Goal: Information Seeking & Learning: Check status

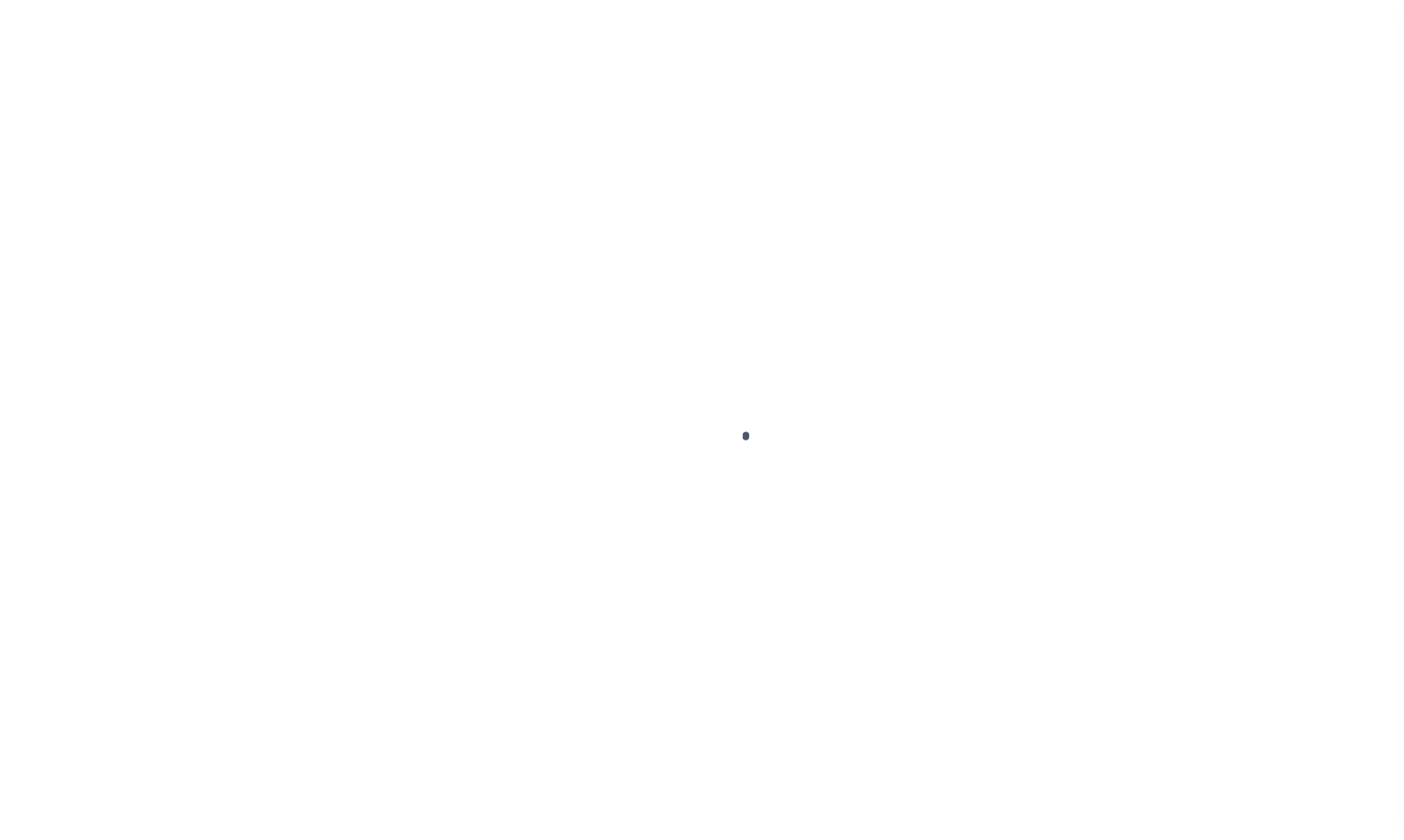
select select
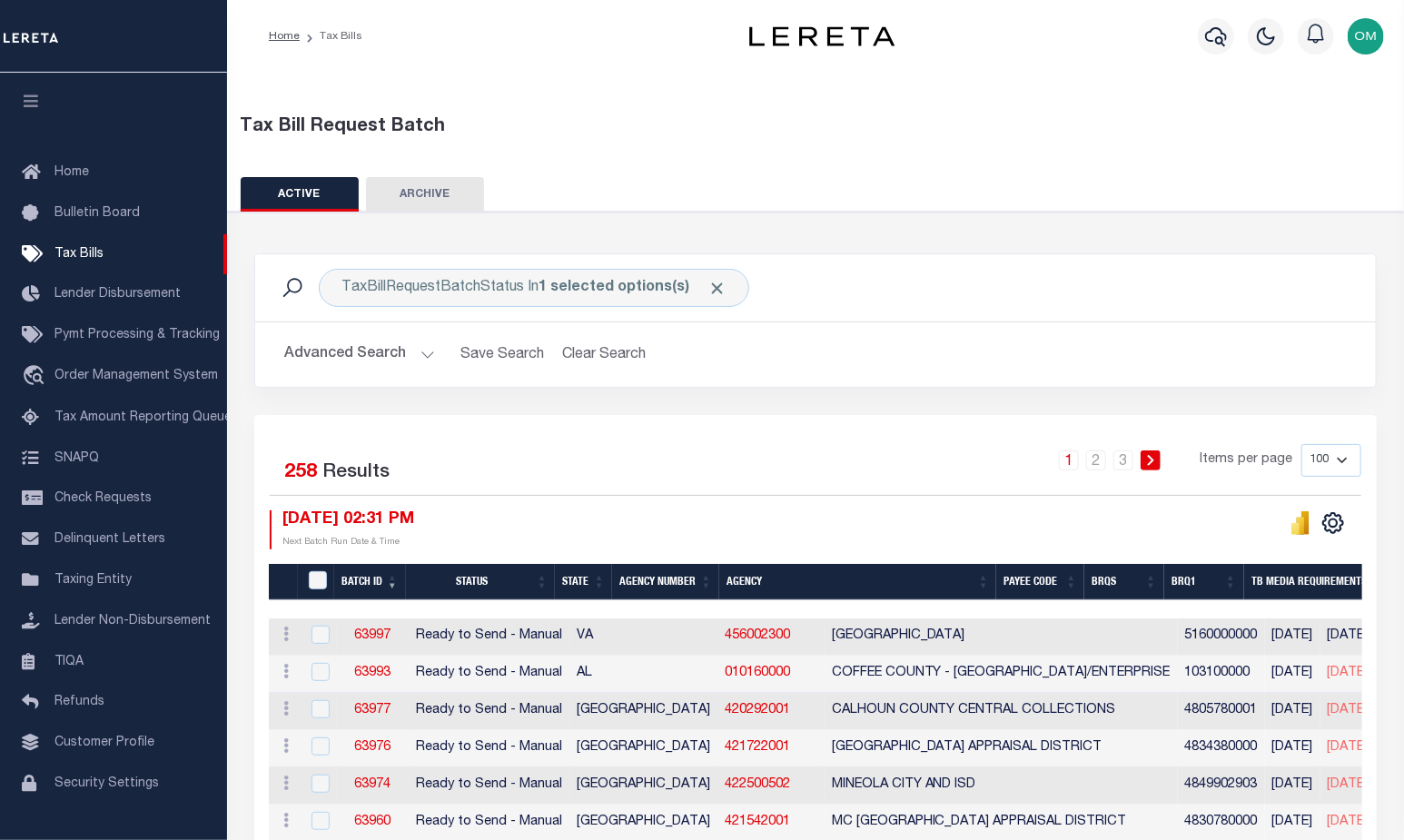
click at [415, 342] on button "Advanced Search" at bounding box center [360, 355] width 151 height 36
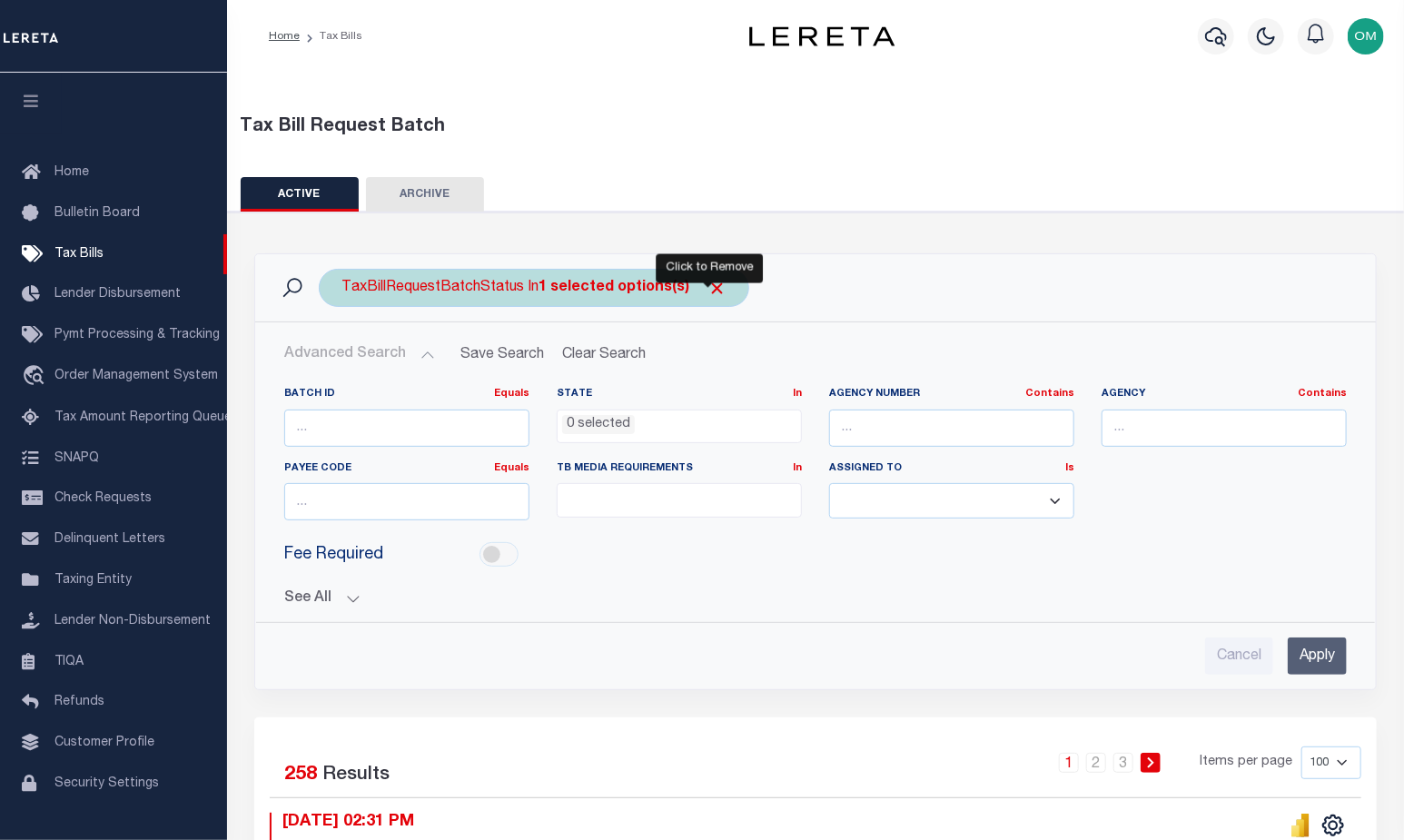
click at [707, 283] on span "Click to Remove" at bounding box center [717, 288] width 19 height 19
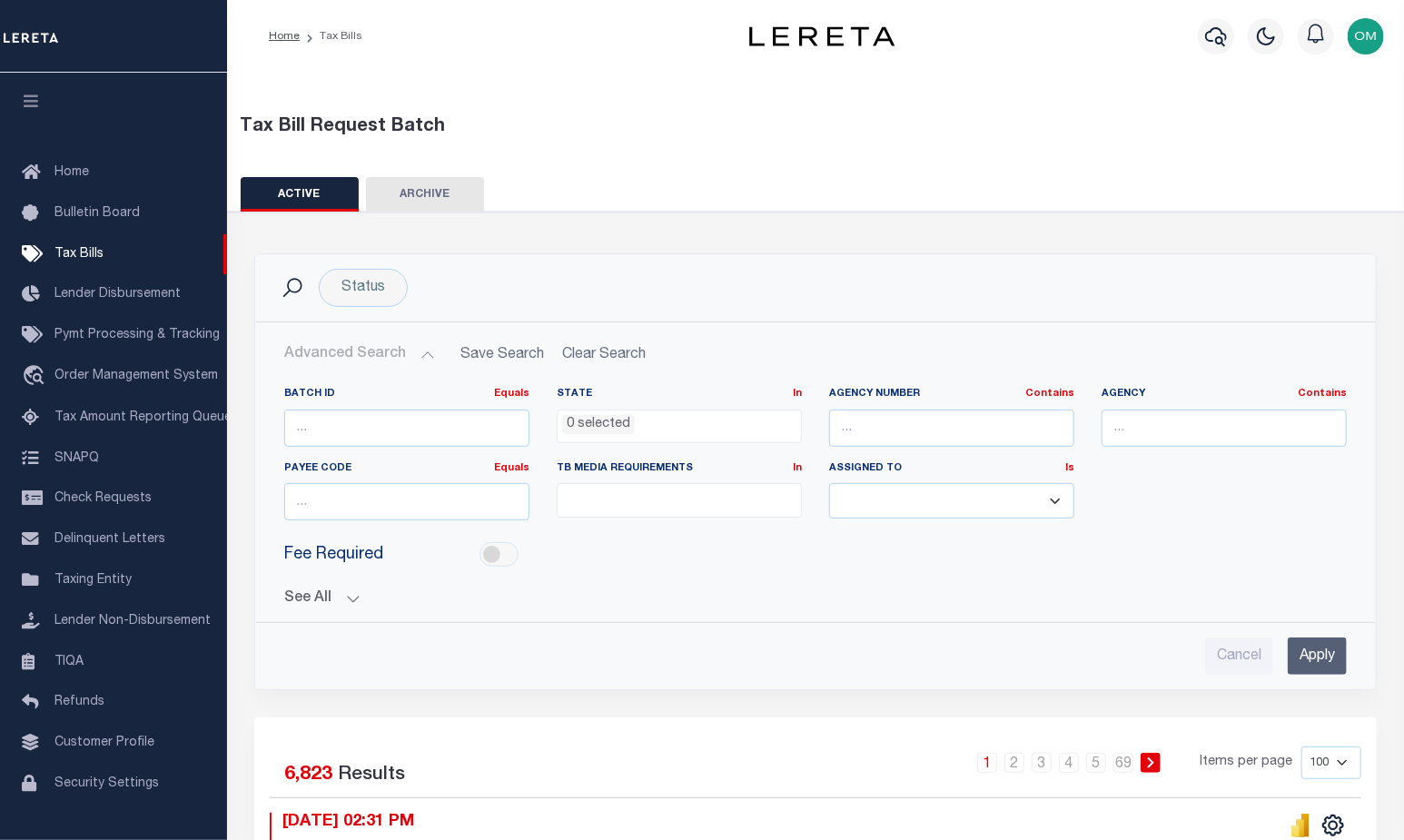
click at [347, 590] on button "See All" at bounding box center [815, 599] width 1062 height 17
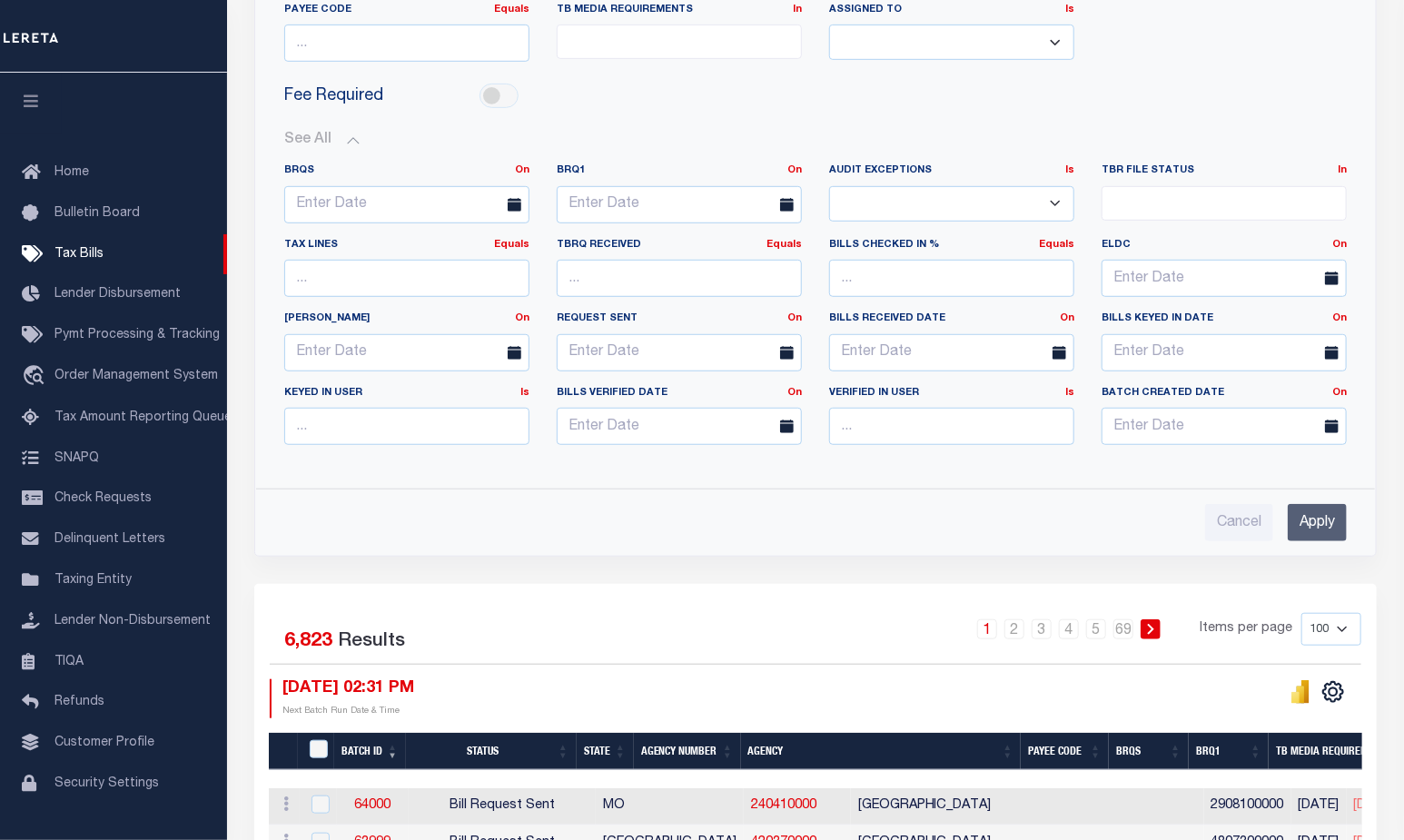
scroll to position [291, 0]
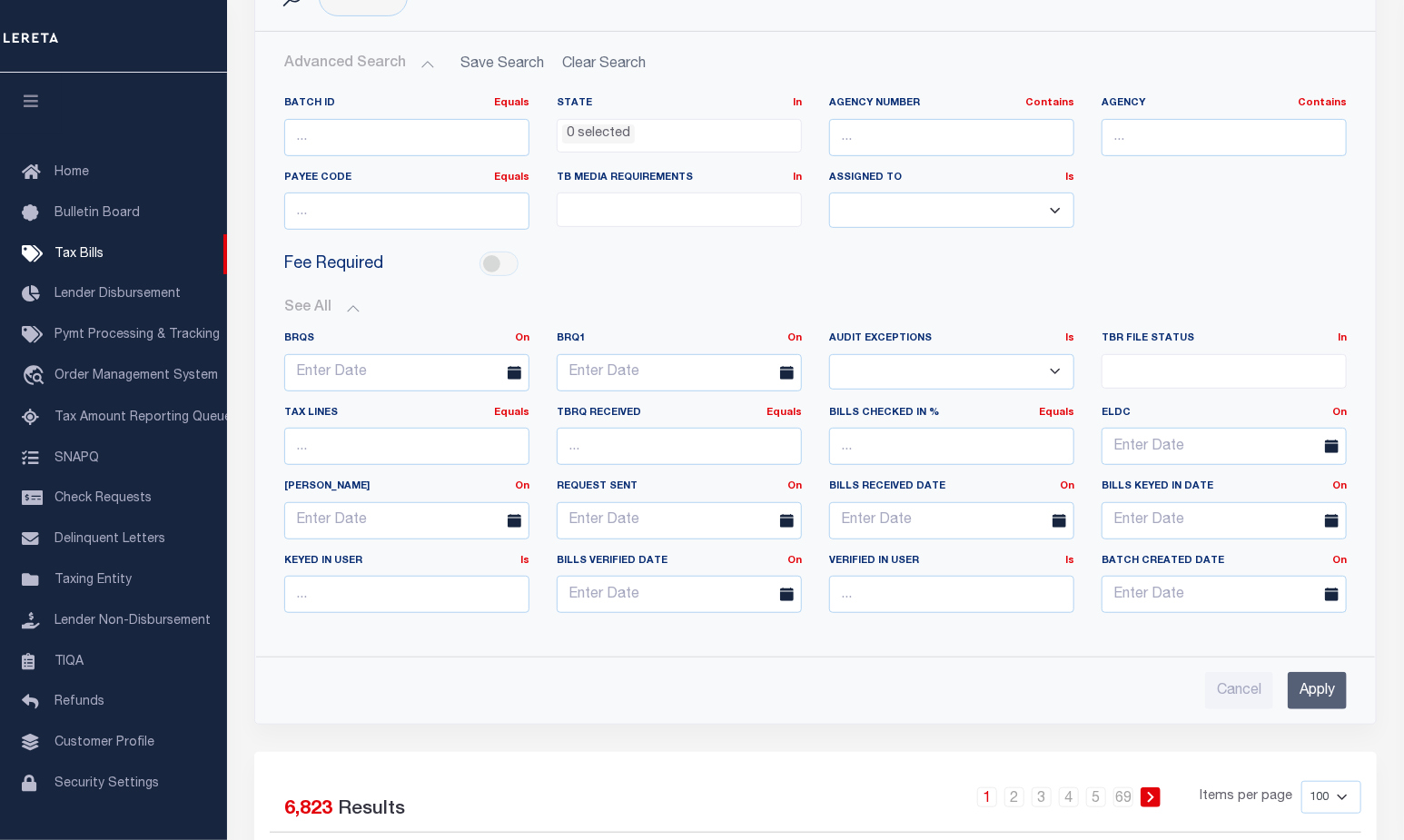
click at [995, 362] on select "Yes No" at bounding box center [951, 372] width 245 height 36
select select "true"
click at [829, 354] on select "Yes No" at bounding box center [951, 372] width 245 height 36
click at [1319, 684] on input "Apply" at bounding box center [1316, 691] width 59 height 38
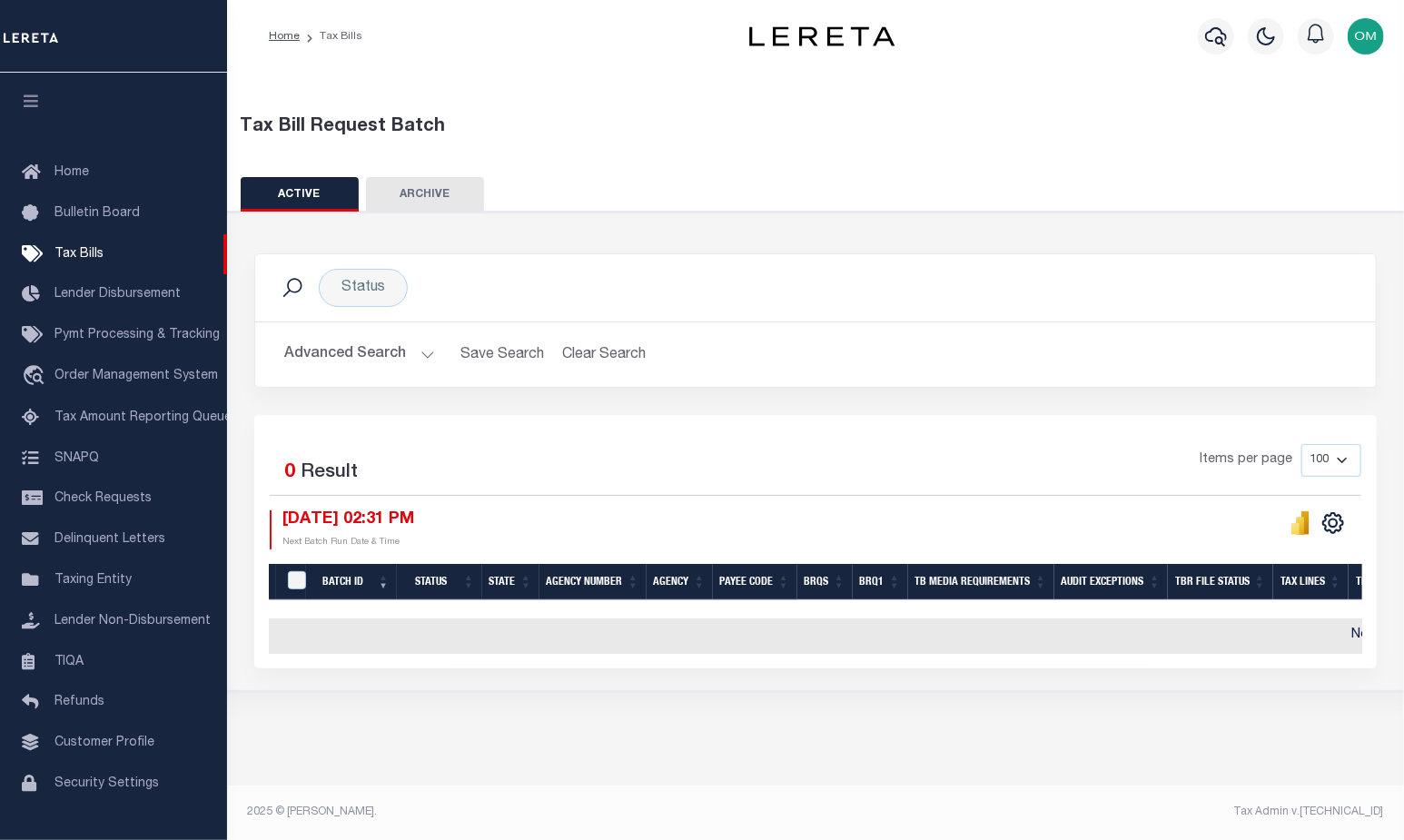
scroll to position [0, 0]
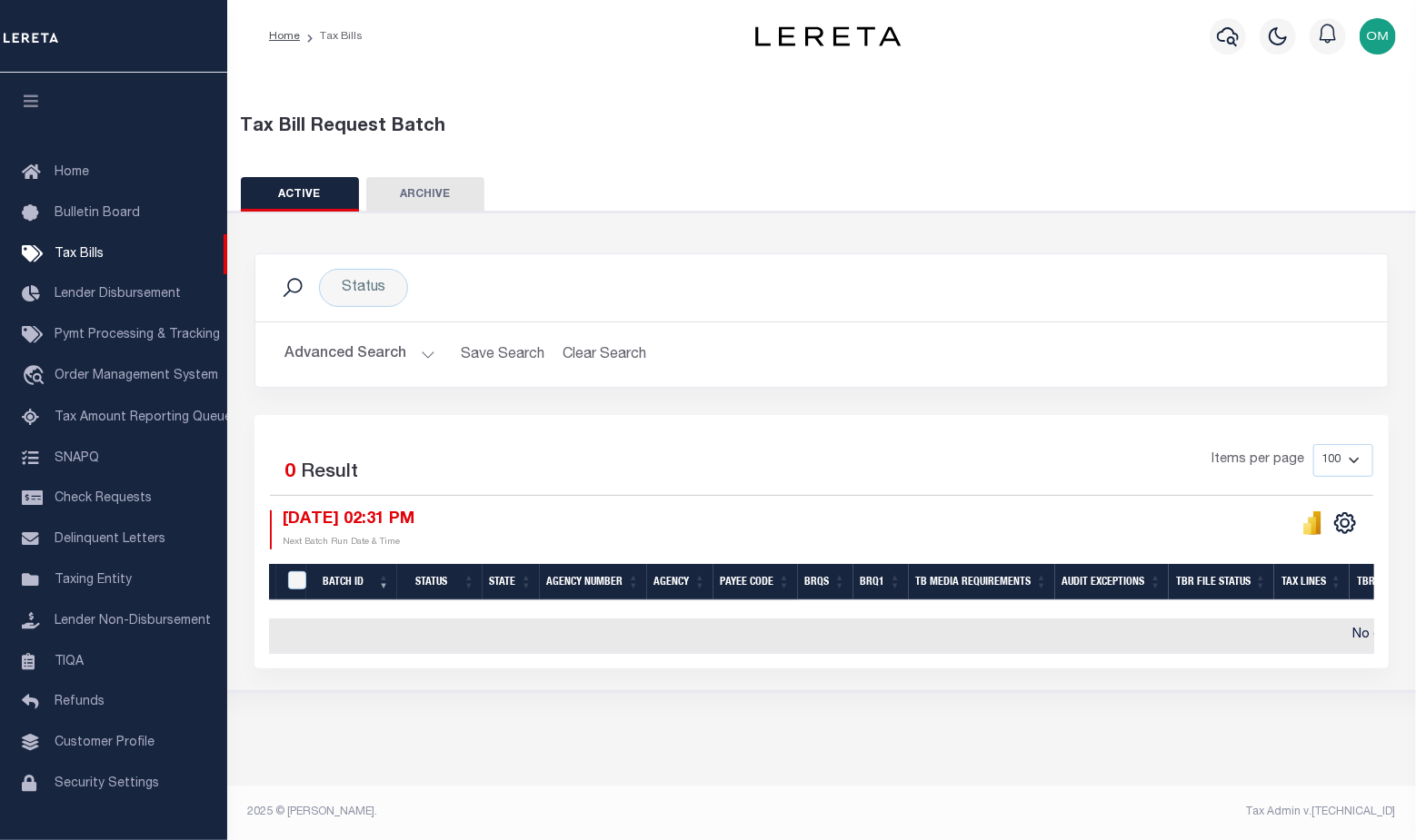
click at [417, 192] on button "ARCHIVE" at bounding box center [425, 194] width 118 height 35
select select
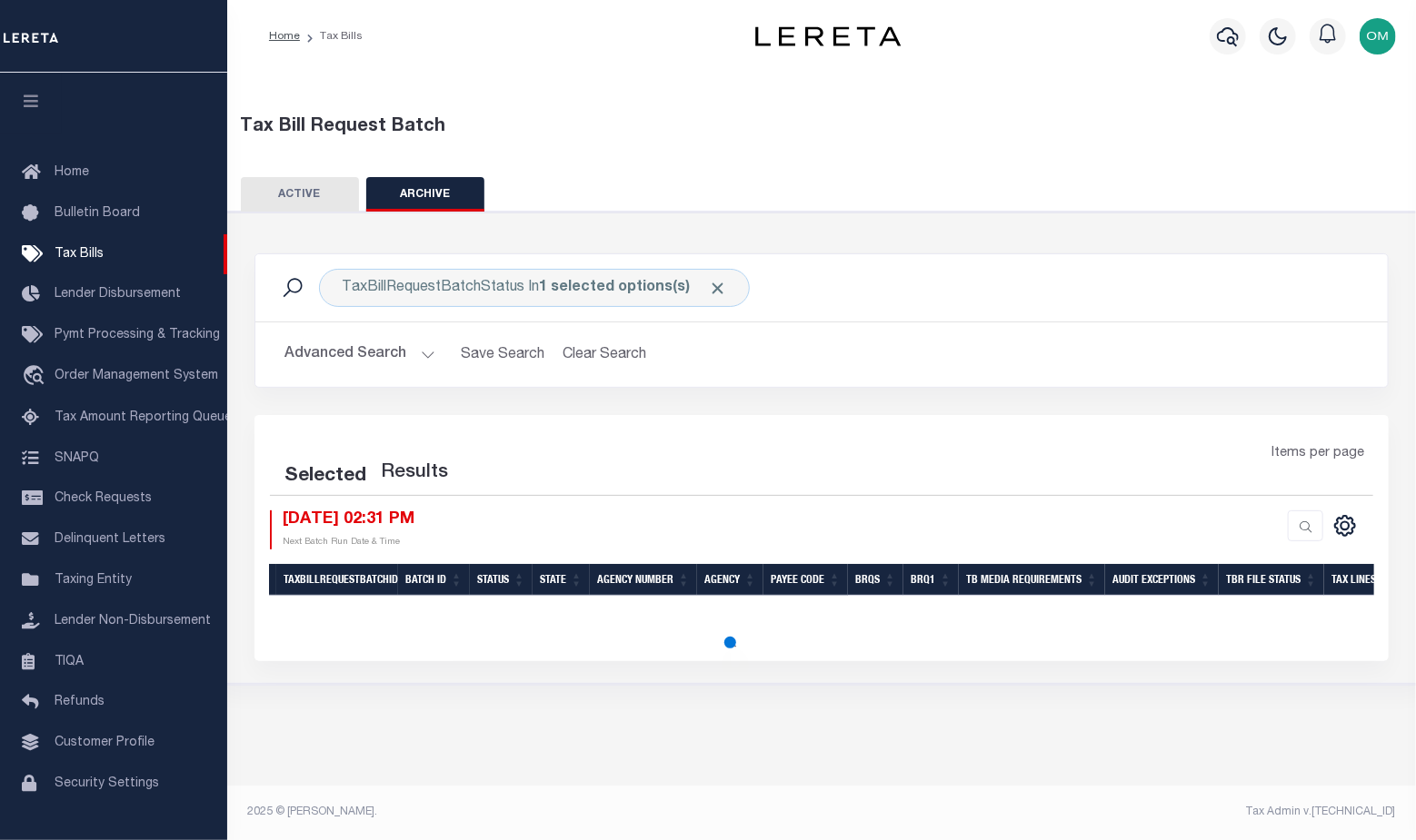
click at [417, 192] on button "ARCHIVE" at bounding box center [425, 194] width 118 height 35
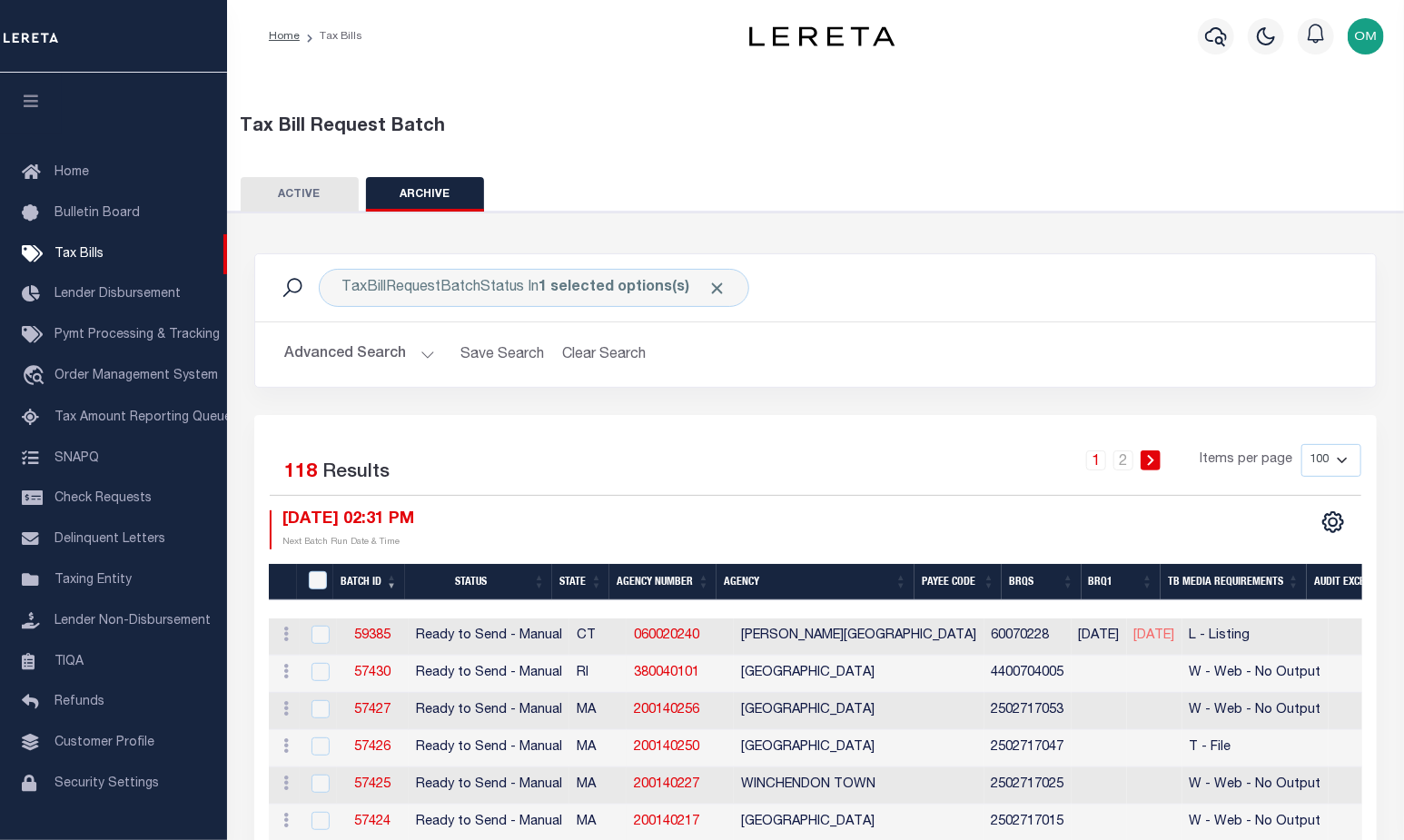
click at [414, 347] on button "Advanced Search" at bounding box center [360, 355] width 151 height 36
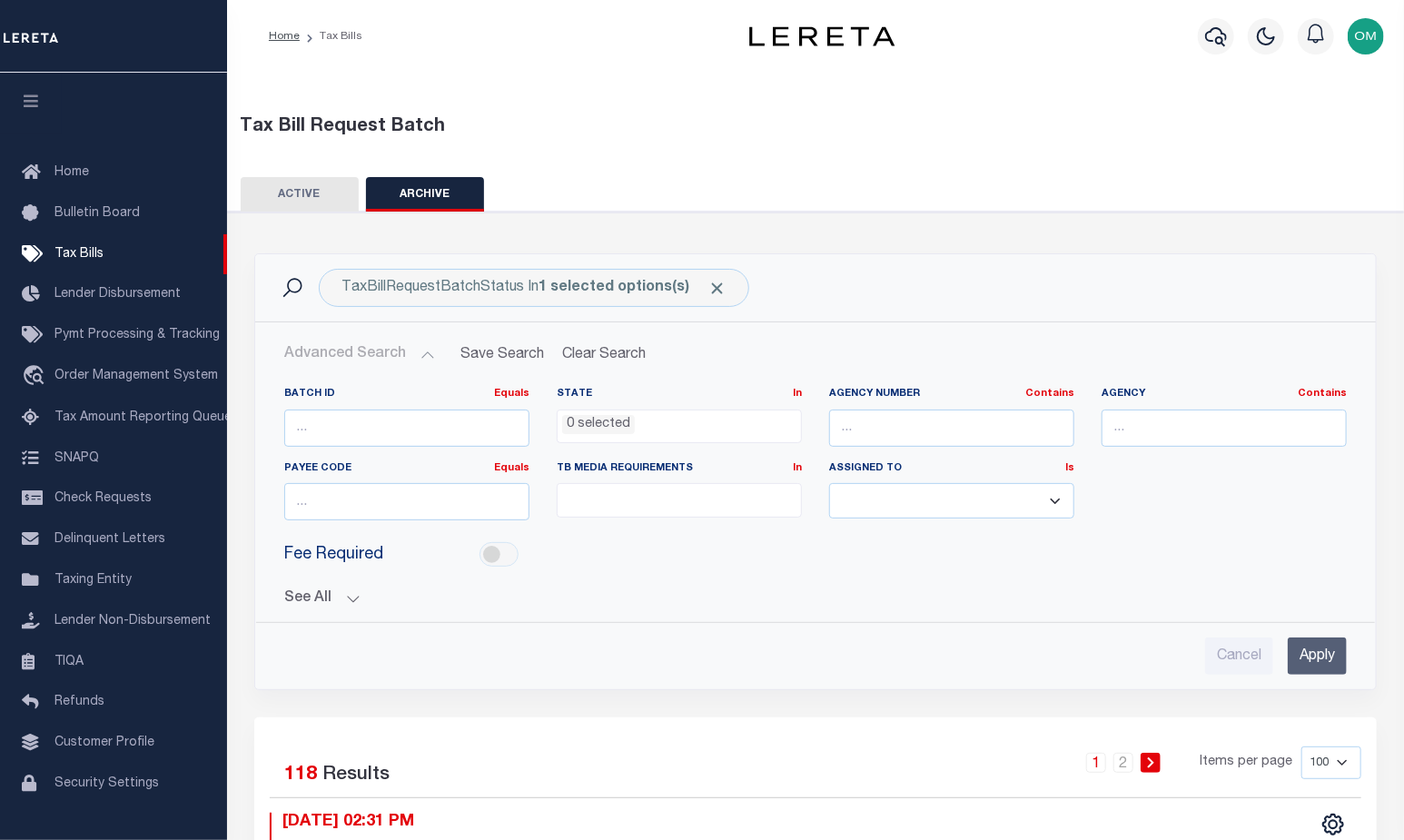
click at [369, 596] on button "See All" at bounding box center [815, 599] width 1062 height 17
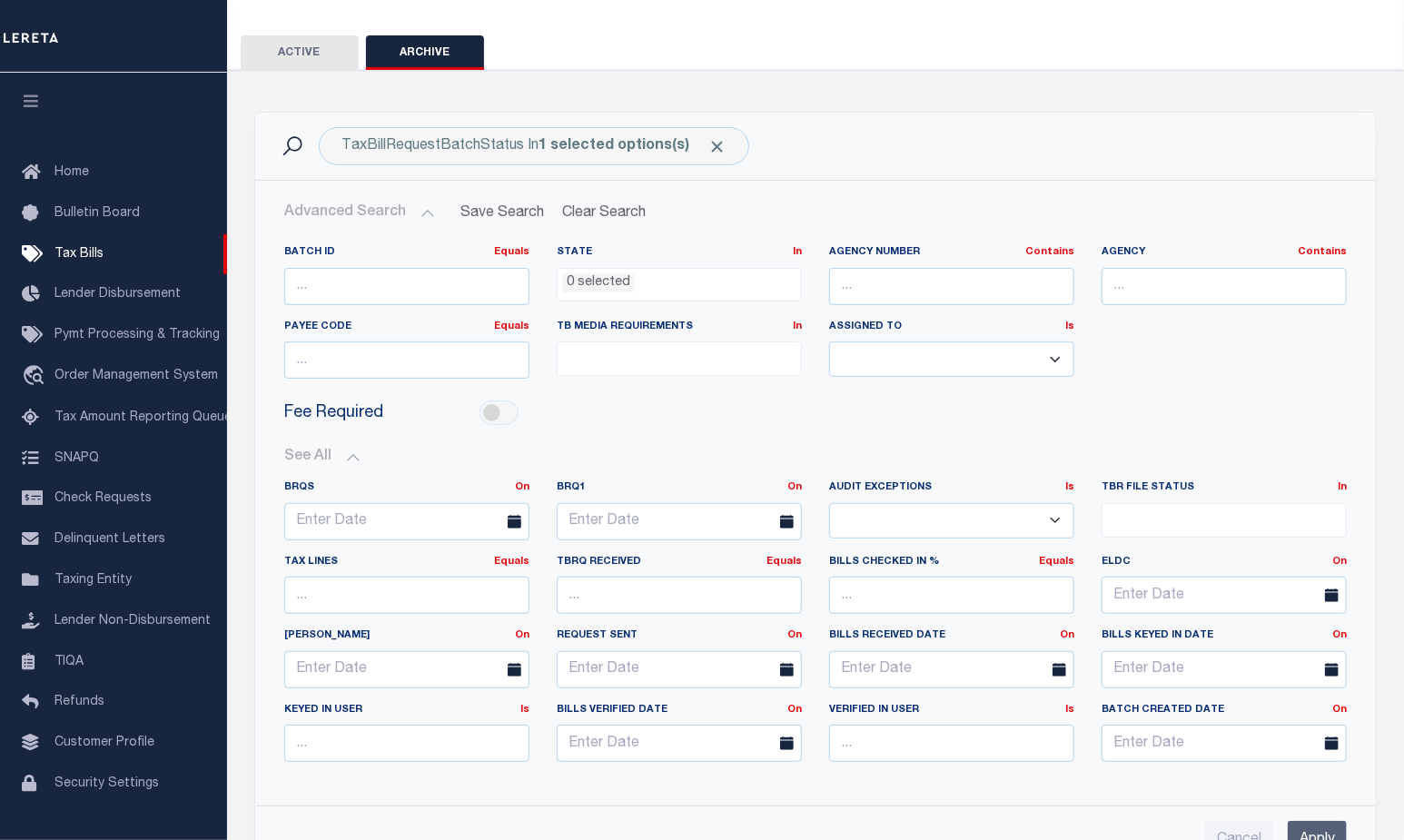
scroll to position [145, 0]
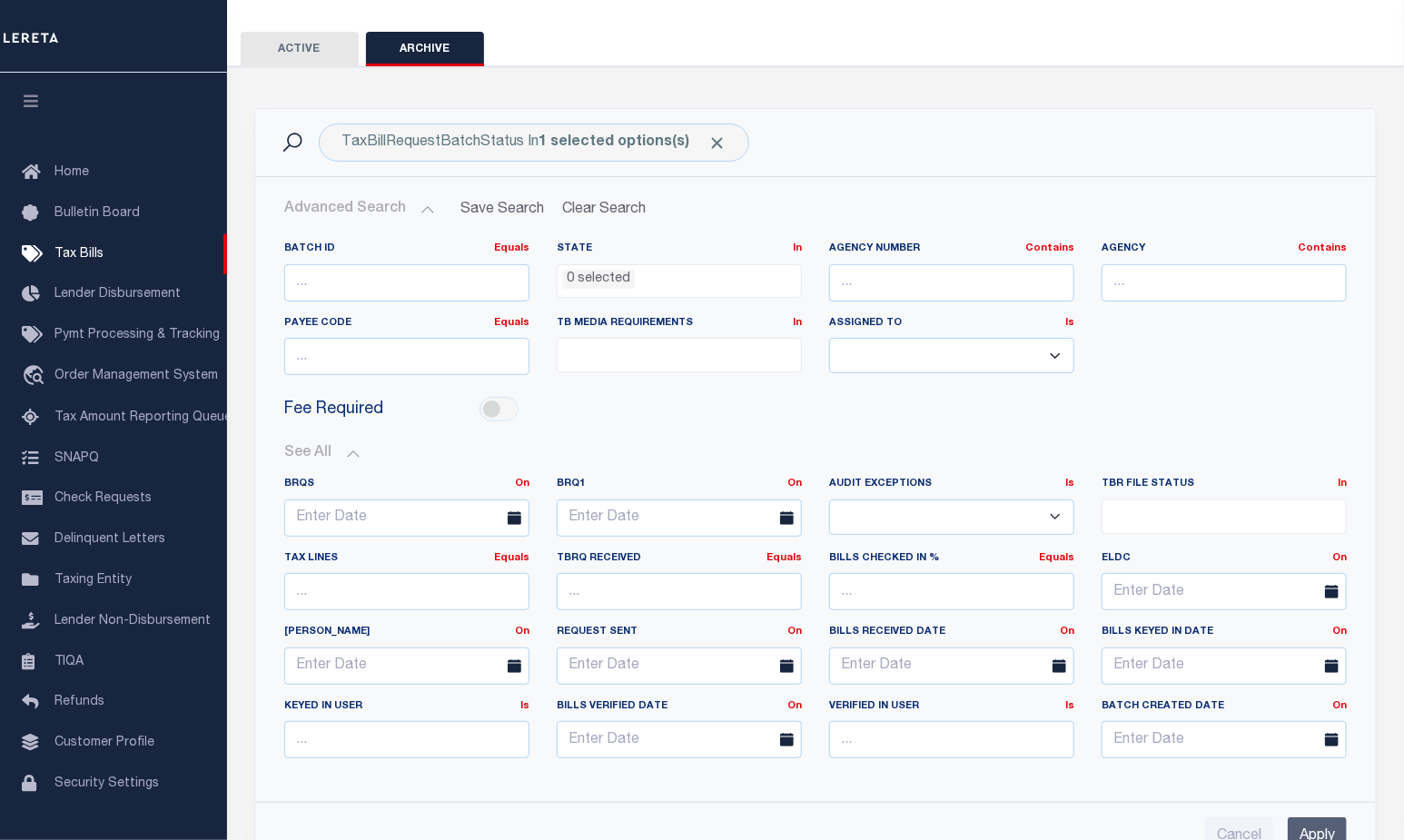
click at [1001, 509] on select "Yes No" at bounding box center [951, 517] width 245 height 36
select select "true"
click at [829, 499] on select "Yes No" at bounding box center [951, 517] width 245 height 36
click at [1330, 820] on input "Apply" at bounding box center [1316, 836] width 59 height 38
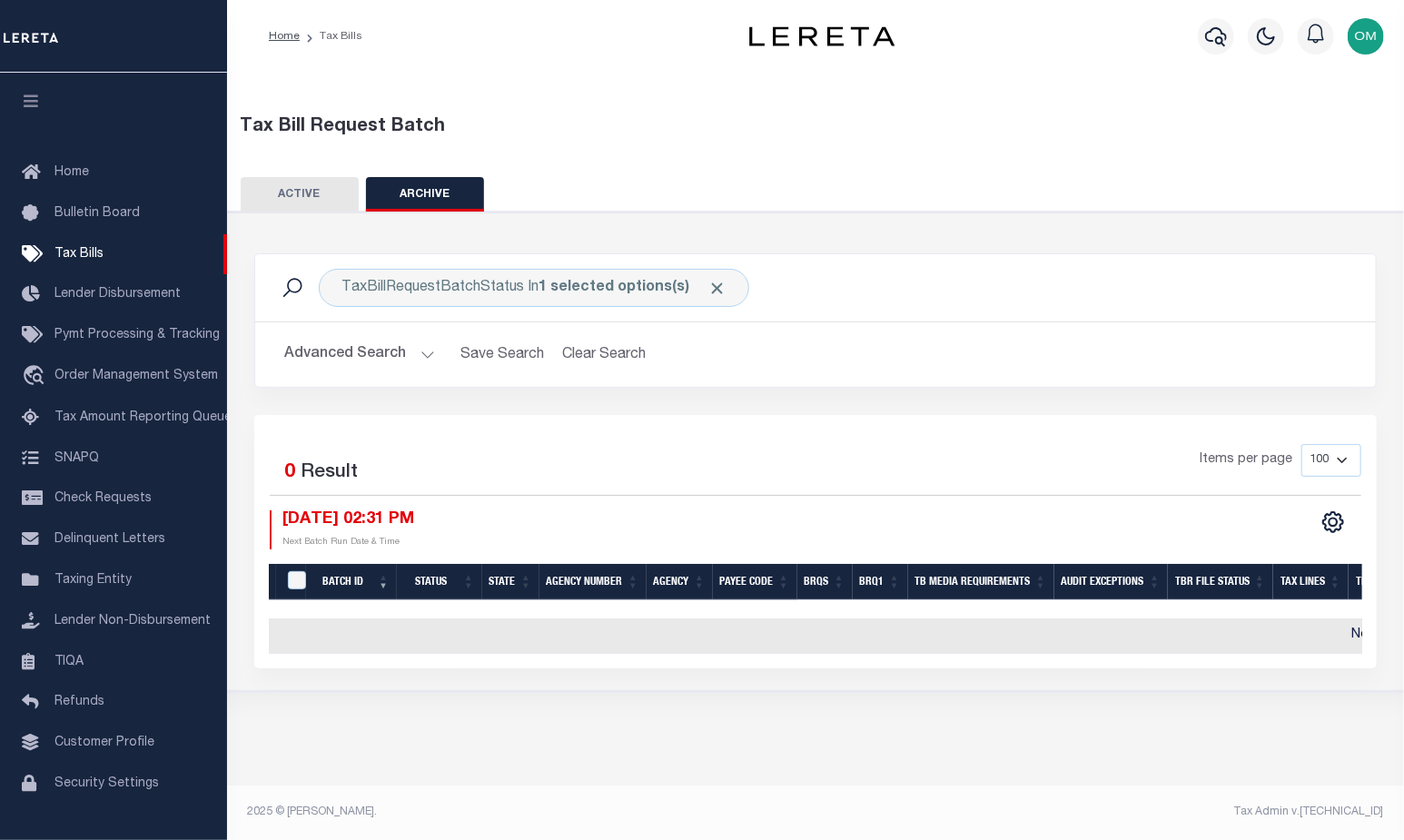
scroll to position [0, 0]
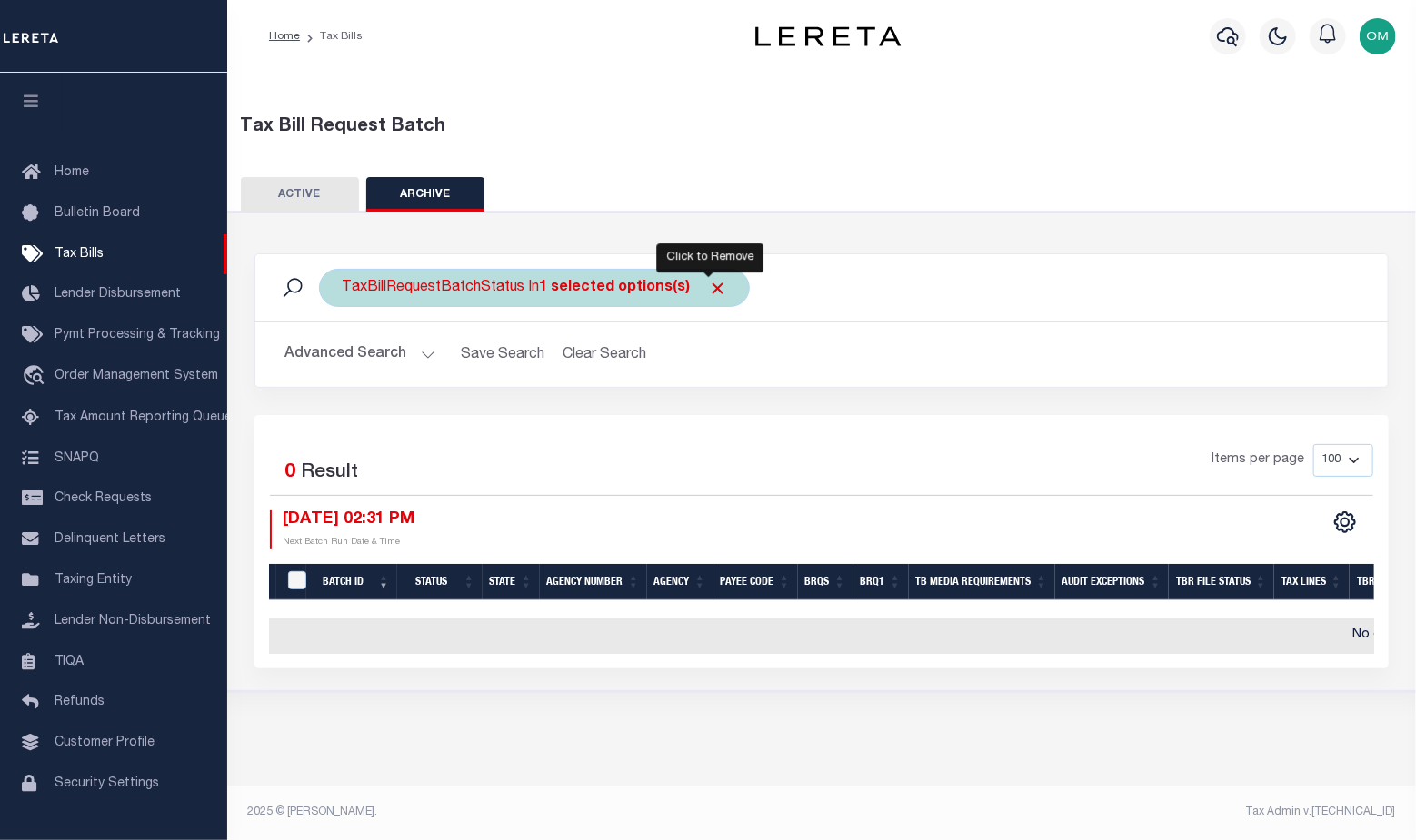
click at [711, 284] on span "Click to Remove" at bounding box center [717, 288] width 19 height 19
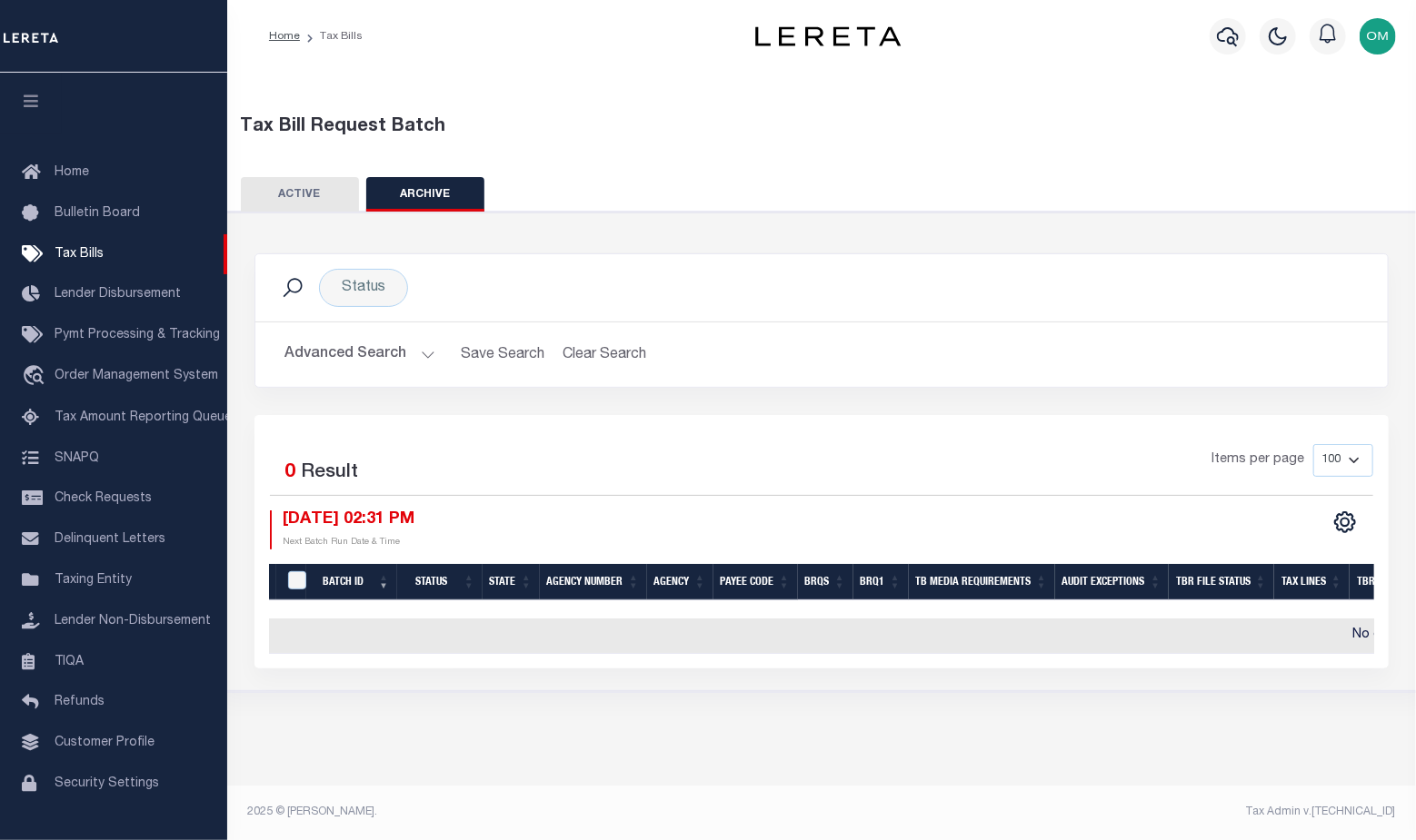
click at [293, 194] on button "ACTIVE" at bounding box center [300, 194] width 118 height 35
click at [441, 366] on h2 "Advanced Search Save Search Clear Search TaxBillBatches_dynamictable_____Defaul…" at bounding box center [821, 355] width 1103 height 36
click at [422, 353] on button "Advanced Search" at bounding box center [360, 355] width 151 height 36
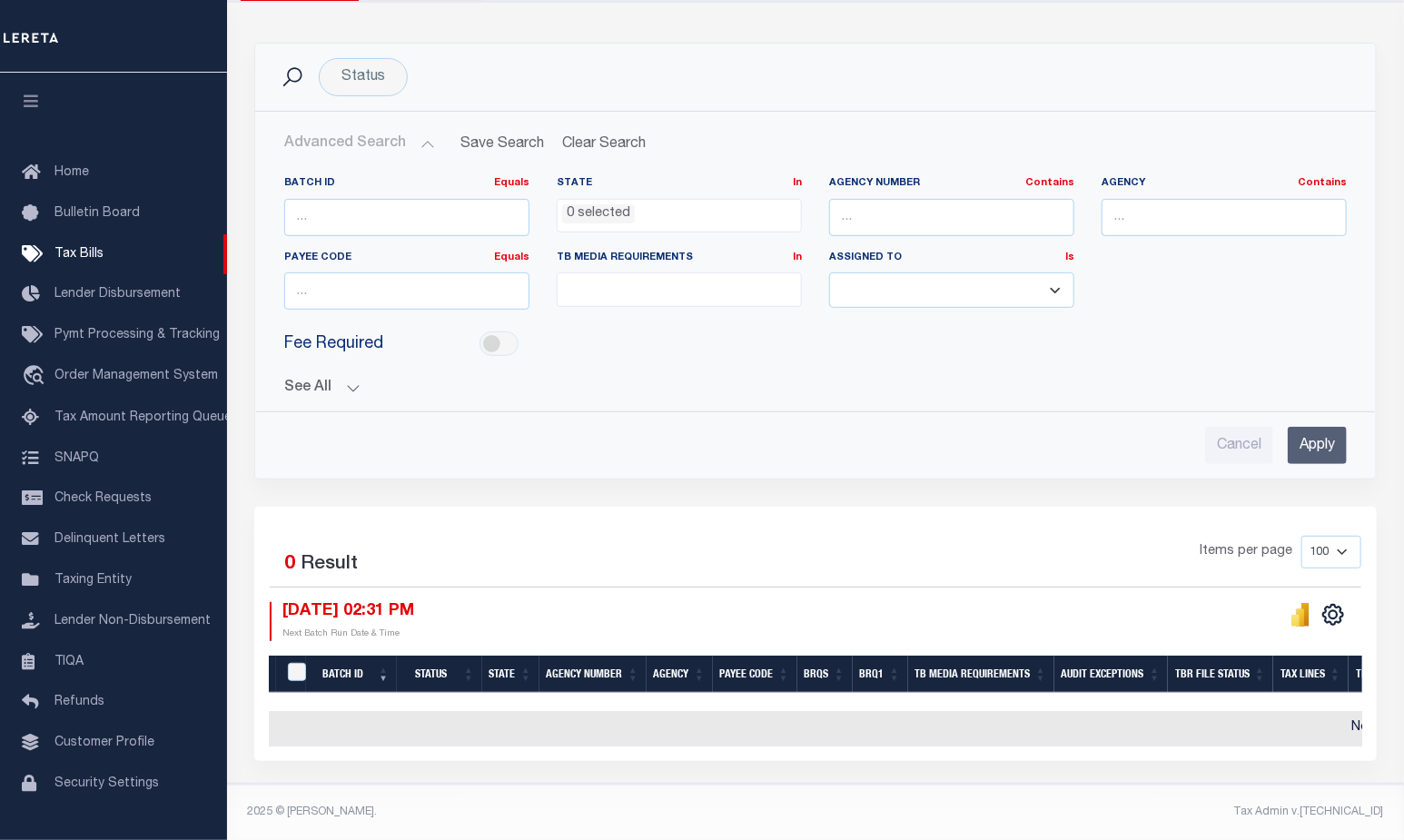
scroll to position [218, 0]
click at [347, 380] on button "See All" at bounding box center [815, 388] width 1062 height 17
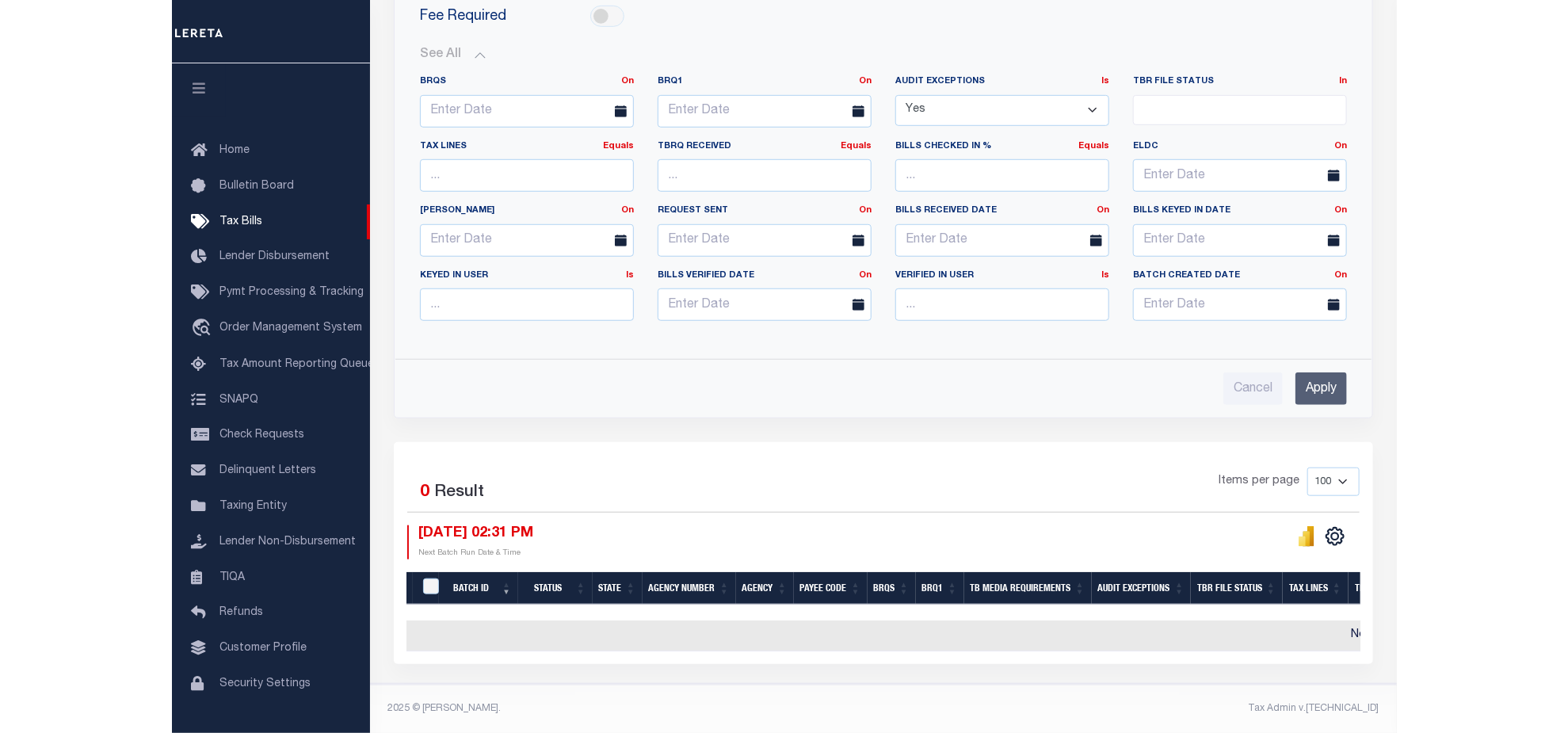
scroll to position [473, 0]
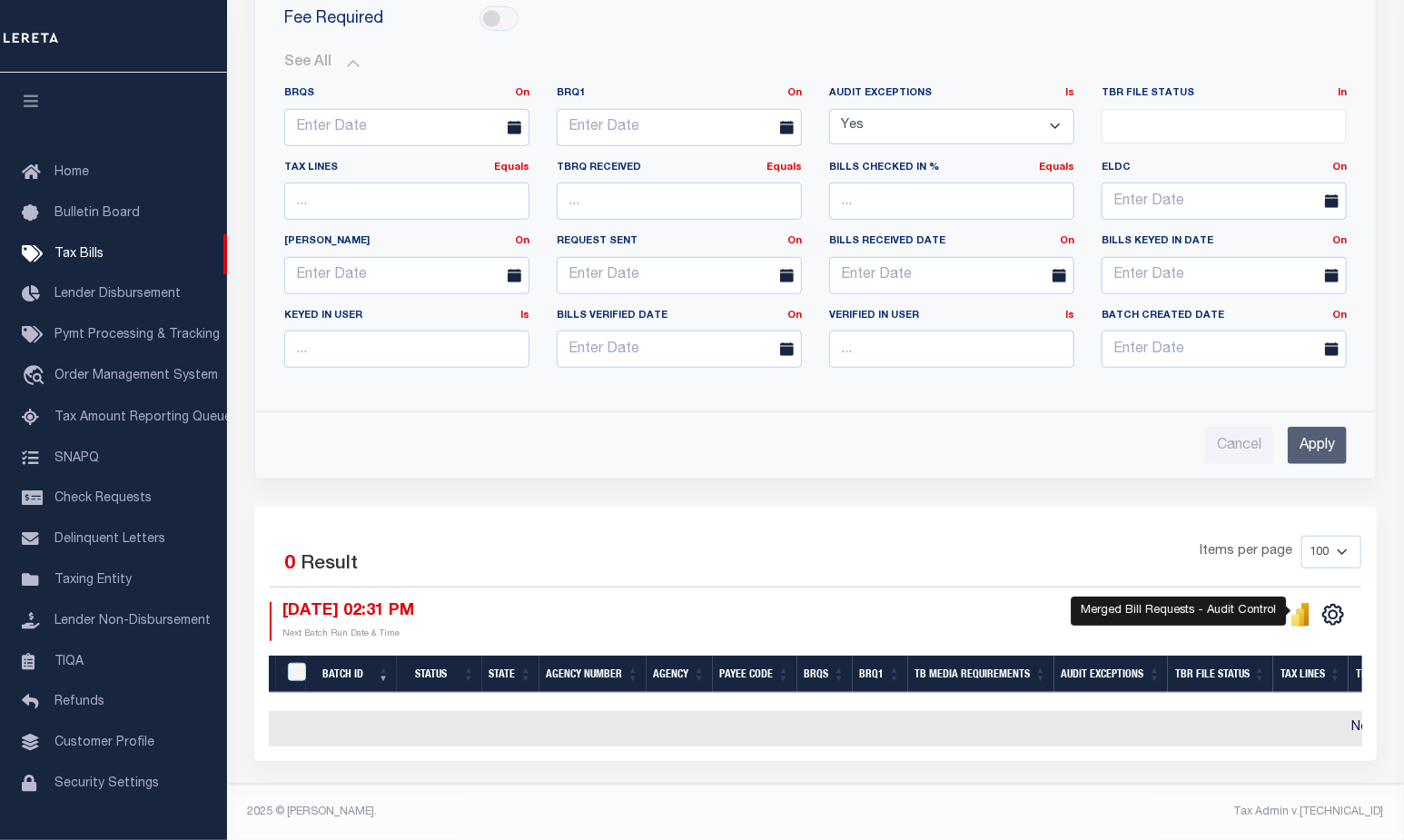
click at [1300, 608] on icon "" at bounding box center [1300, 617] width 8 height 17
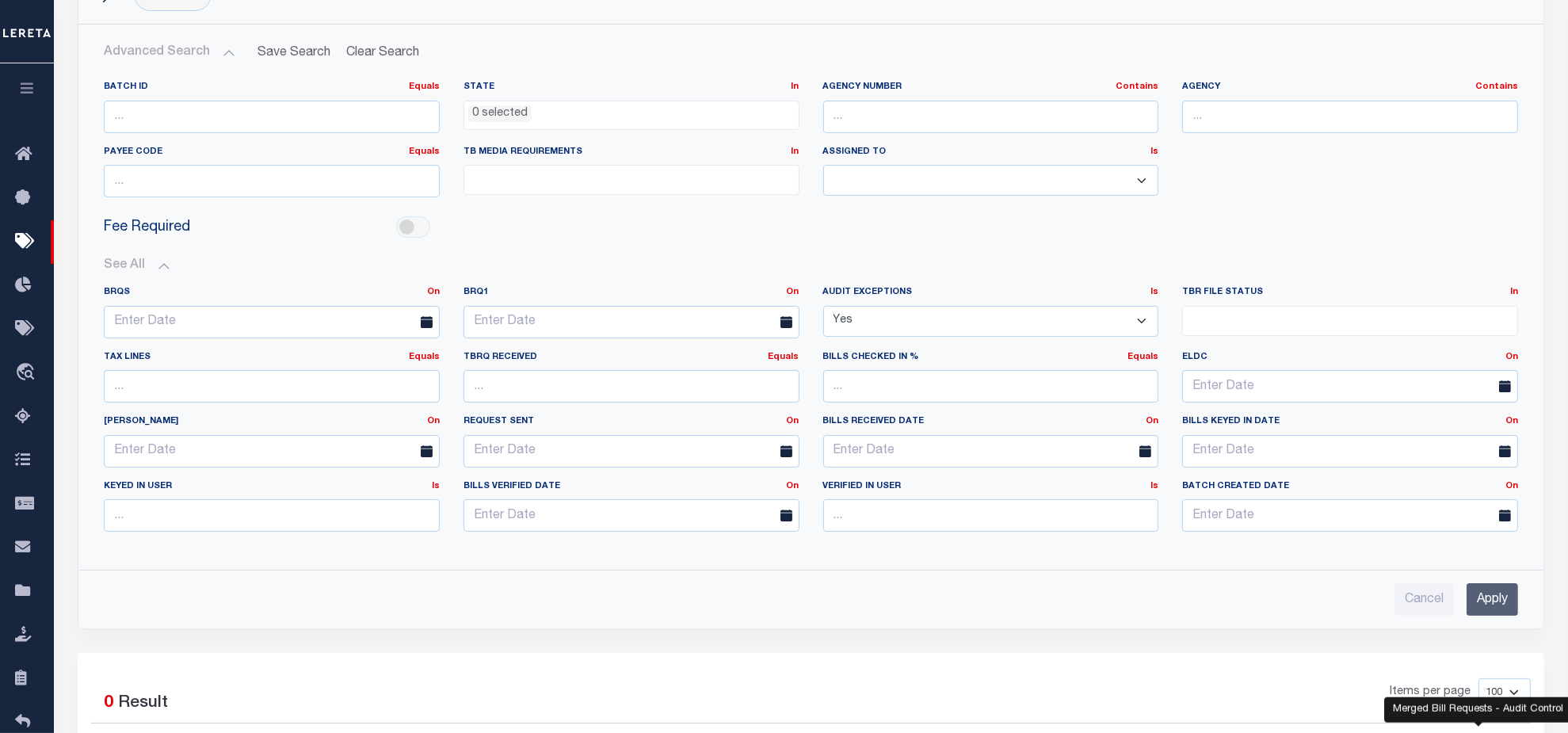
scroll to position [92, 0]
